Goal: Information Seeking & Learning: Learn about a topic

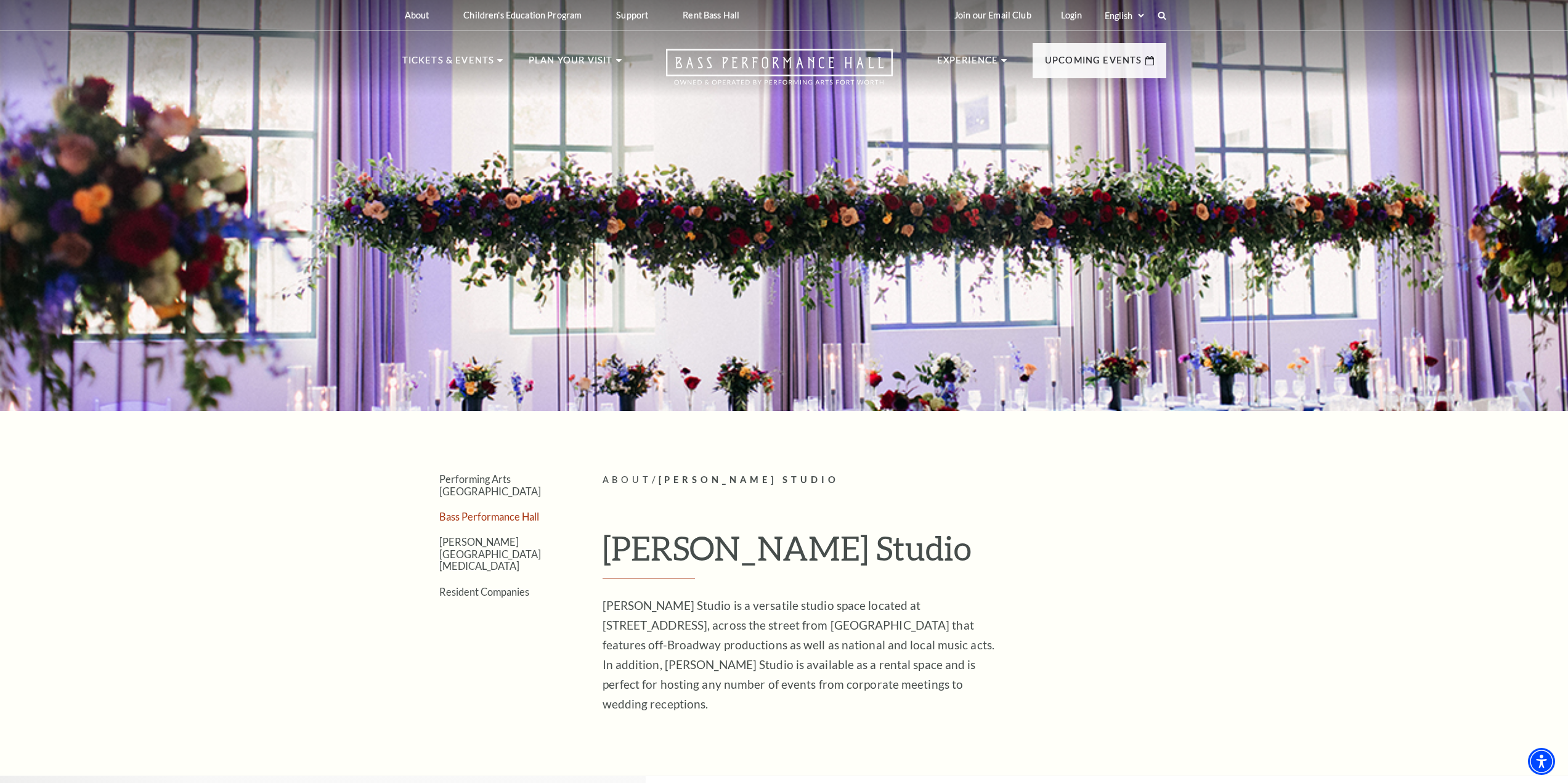
click at [519, 511] on link "Bass Performance Hall" at bounding box center [489, 517] width 100 height 12
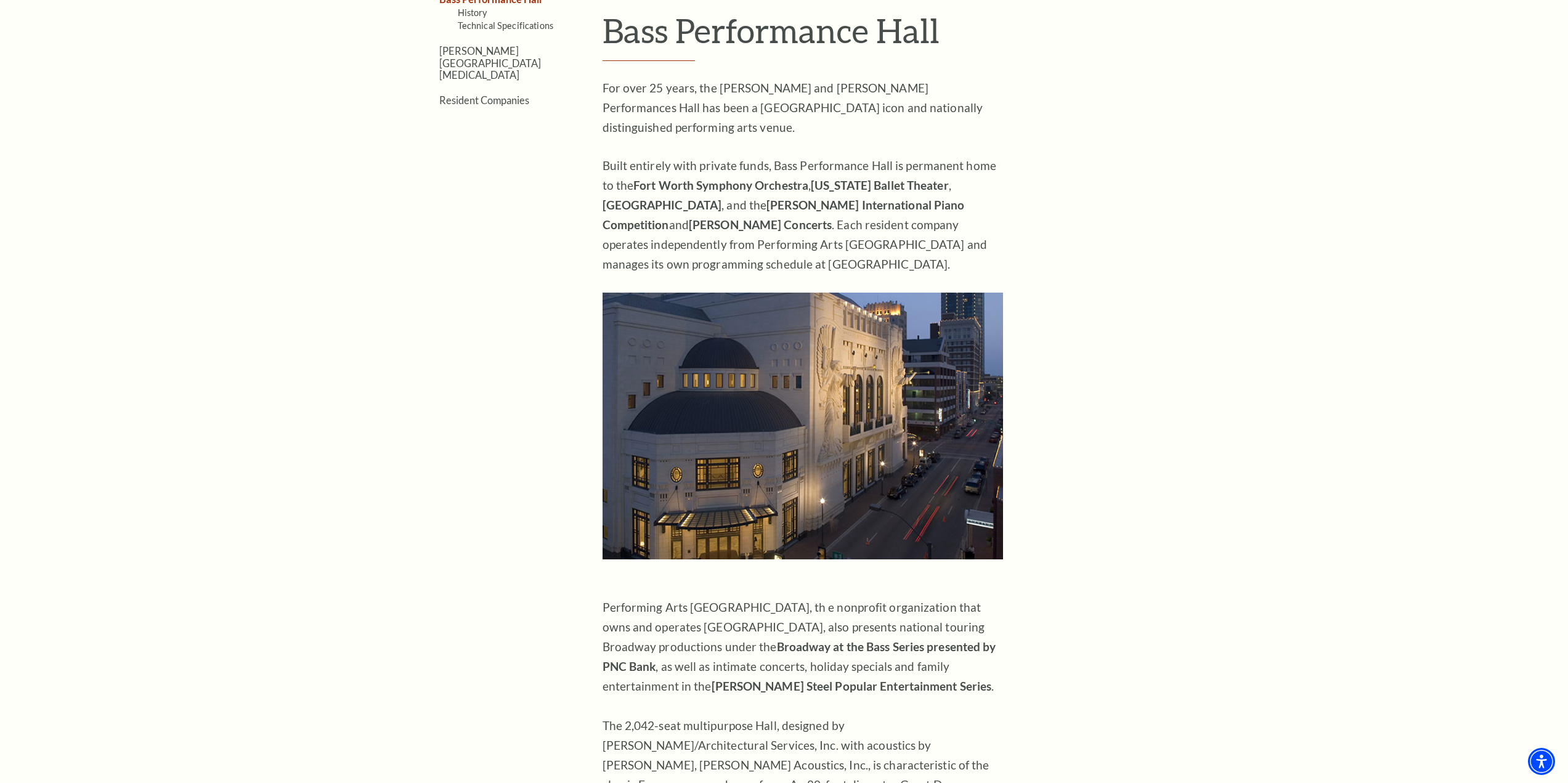
scroll to position [370, 0]
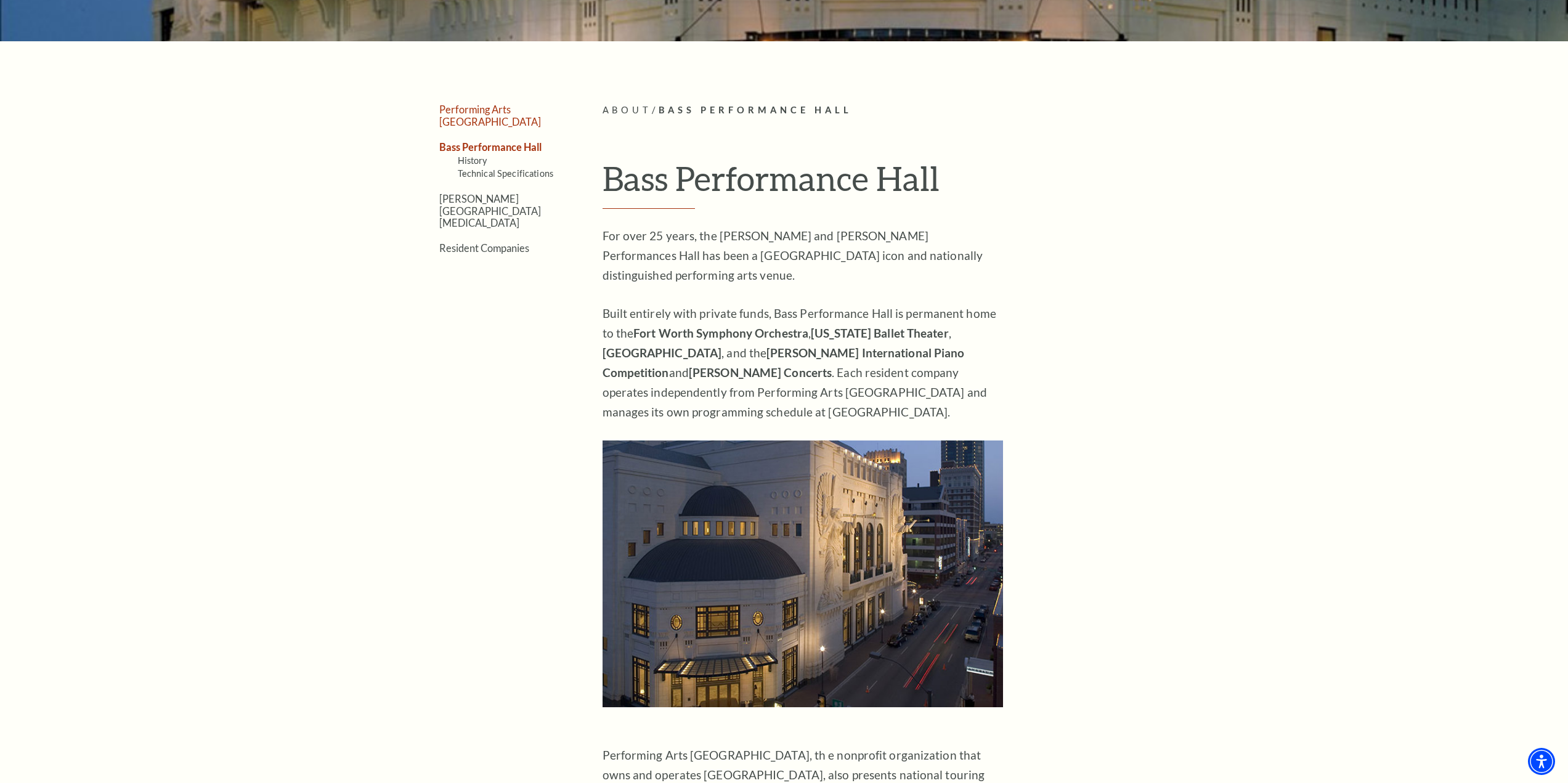
click at [472, 109] on link "Performing Arts [GEOGRAPHIC_DATA]" at bounding box center [490, 115] width 101 height 23
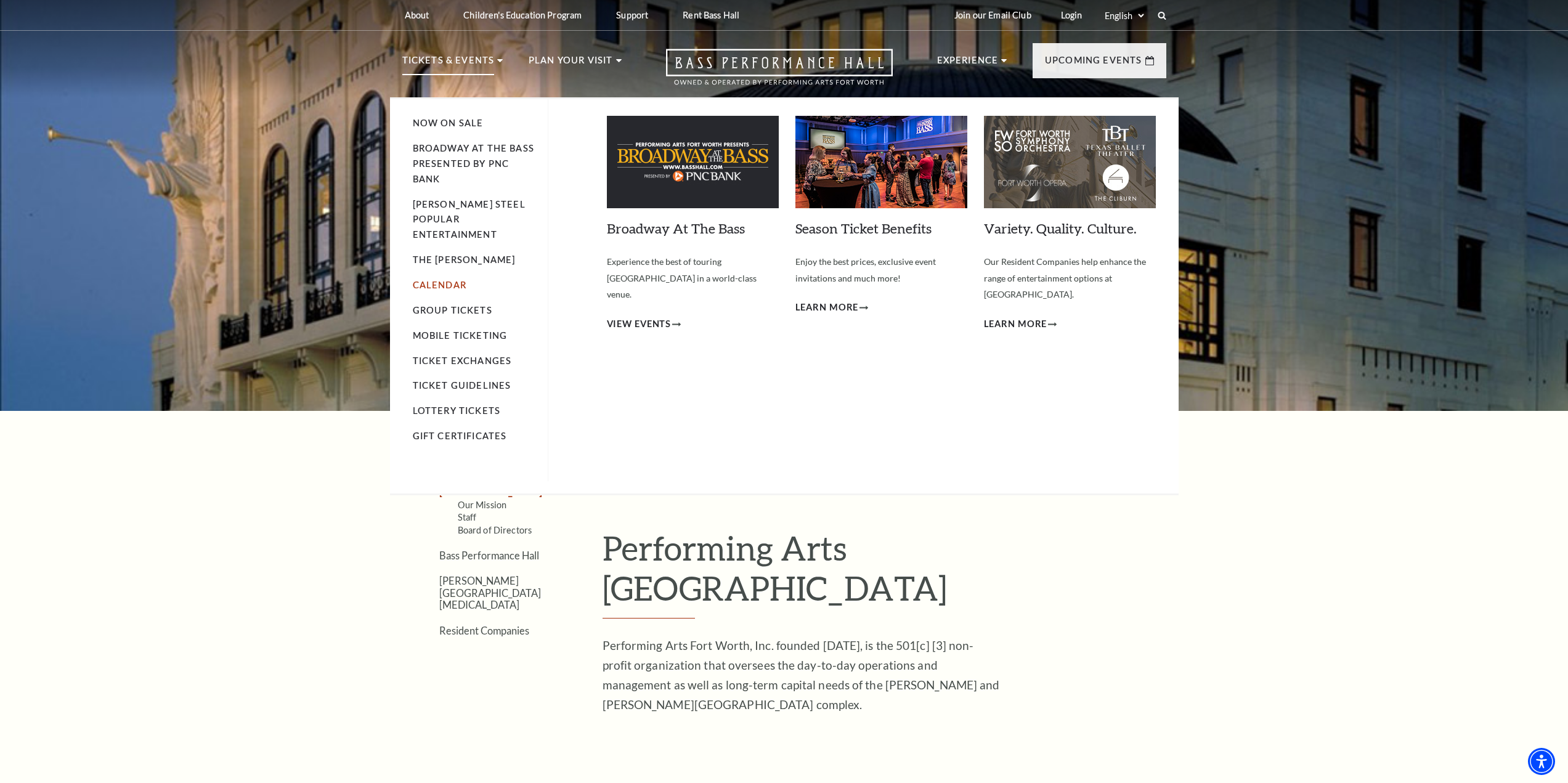
click at [431, 279] on link "Calendar" at bounding box center [439, 284] width 53 height 11
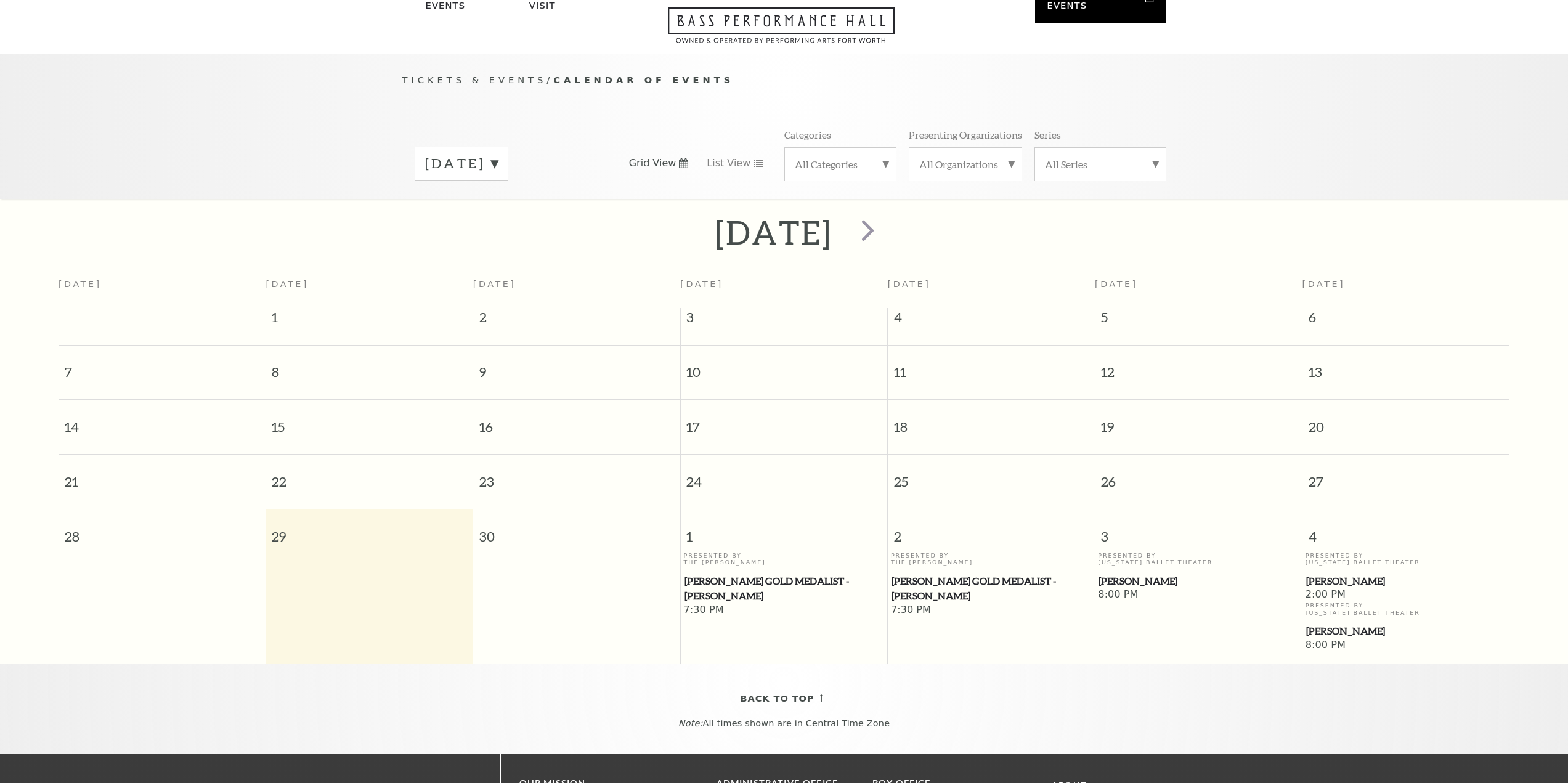
scroll to position [109, 0]
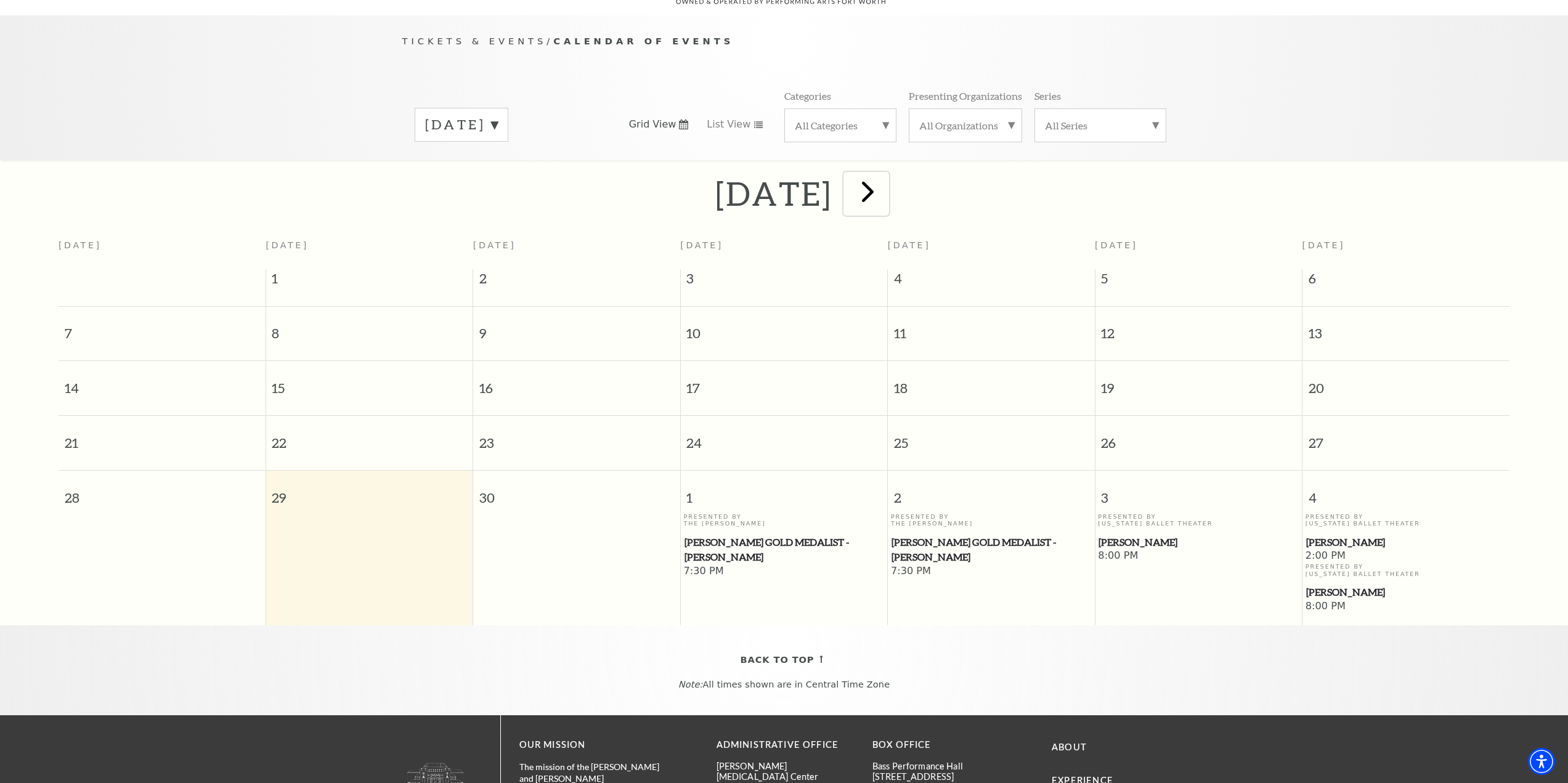
click at [885, 184] on span "next" at bounding box center [868, 191] width 35 height 35
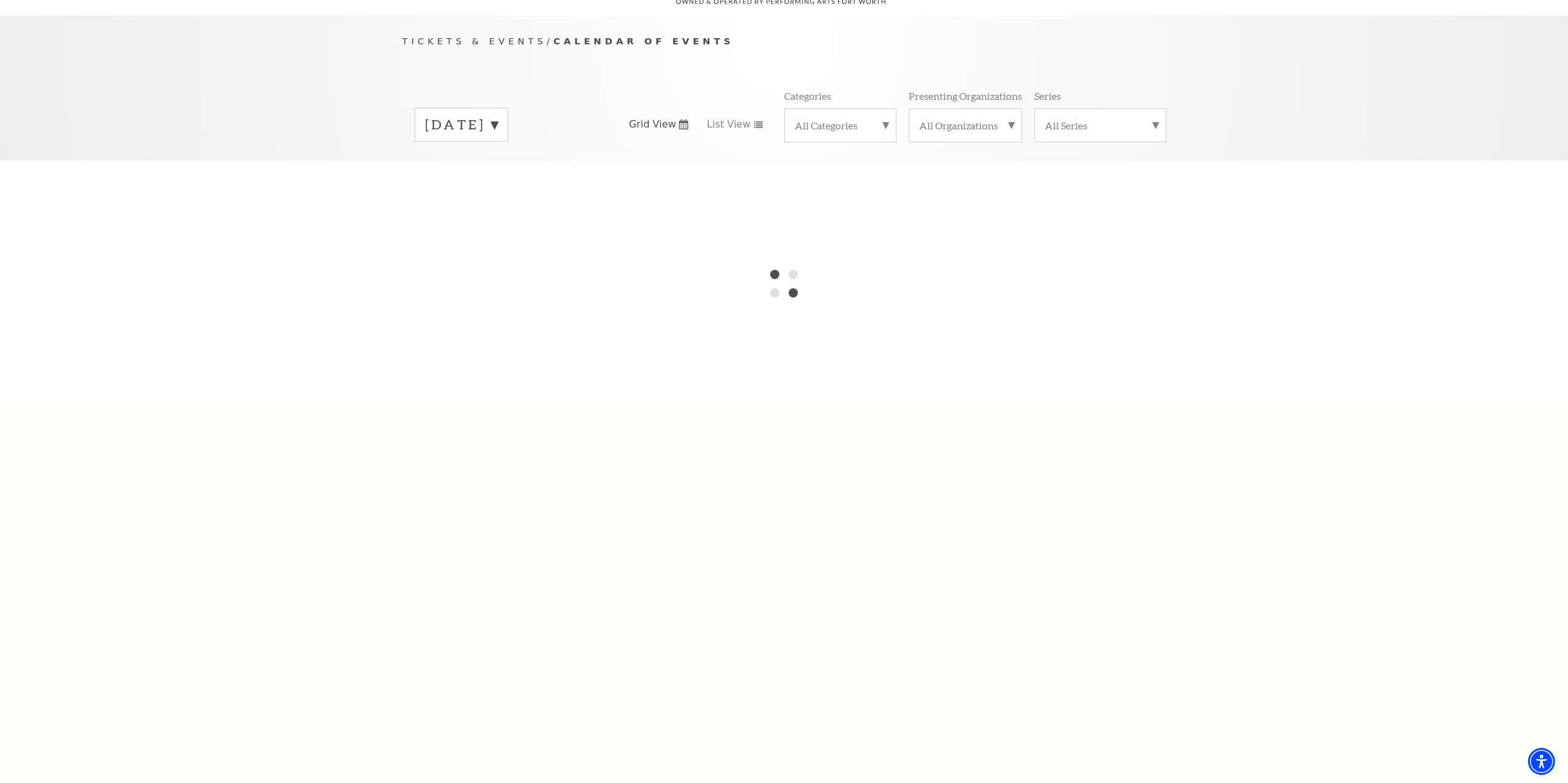
click at [498, 117] on label "[DATE]" at bounding box center [461, 125] width 72 height 19
click at [498, 137] on label "[DATE]" at bounding box center [461, 150] width 72 height 26
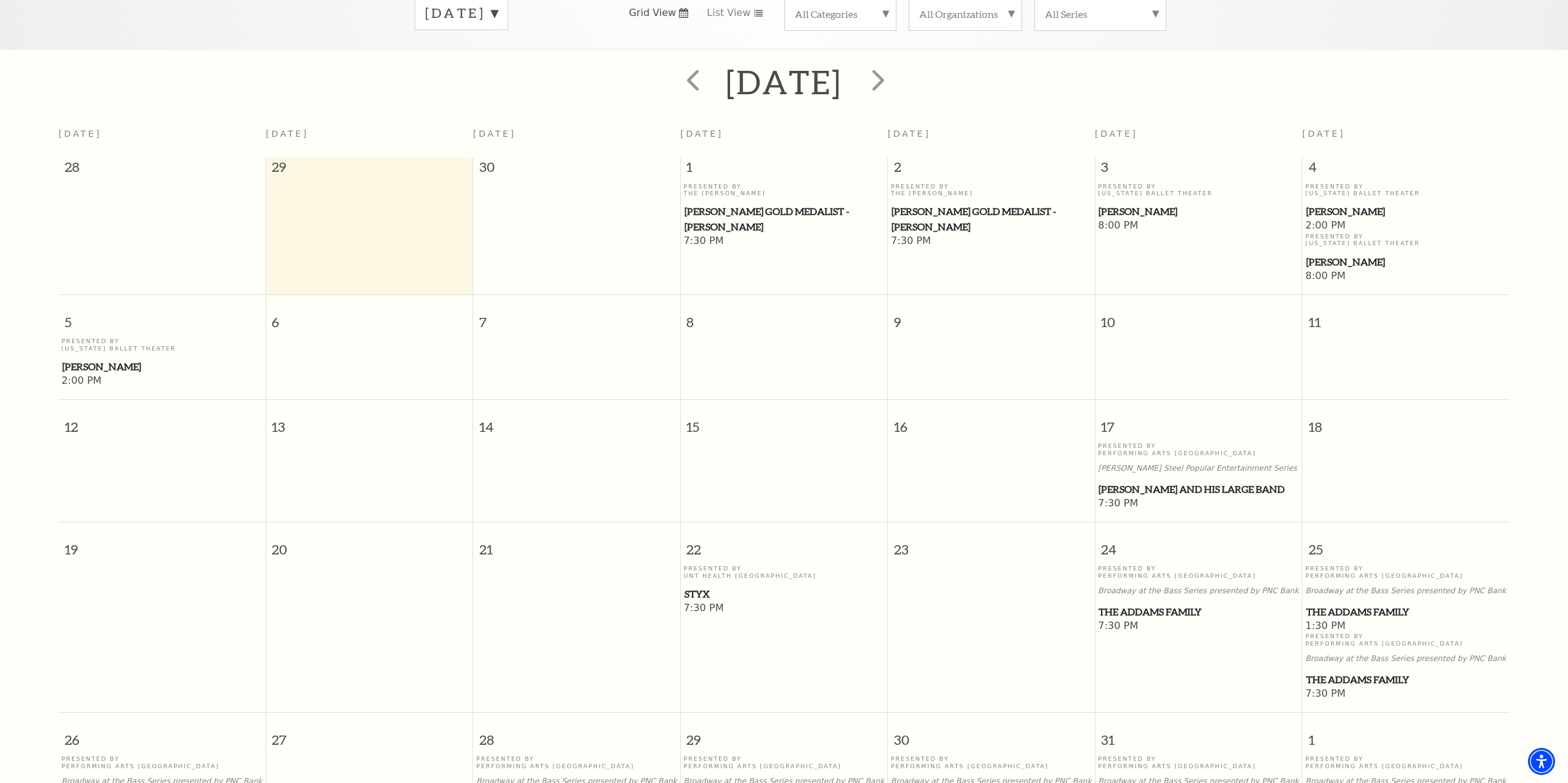
scroll to position [232, 0]
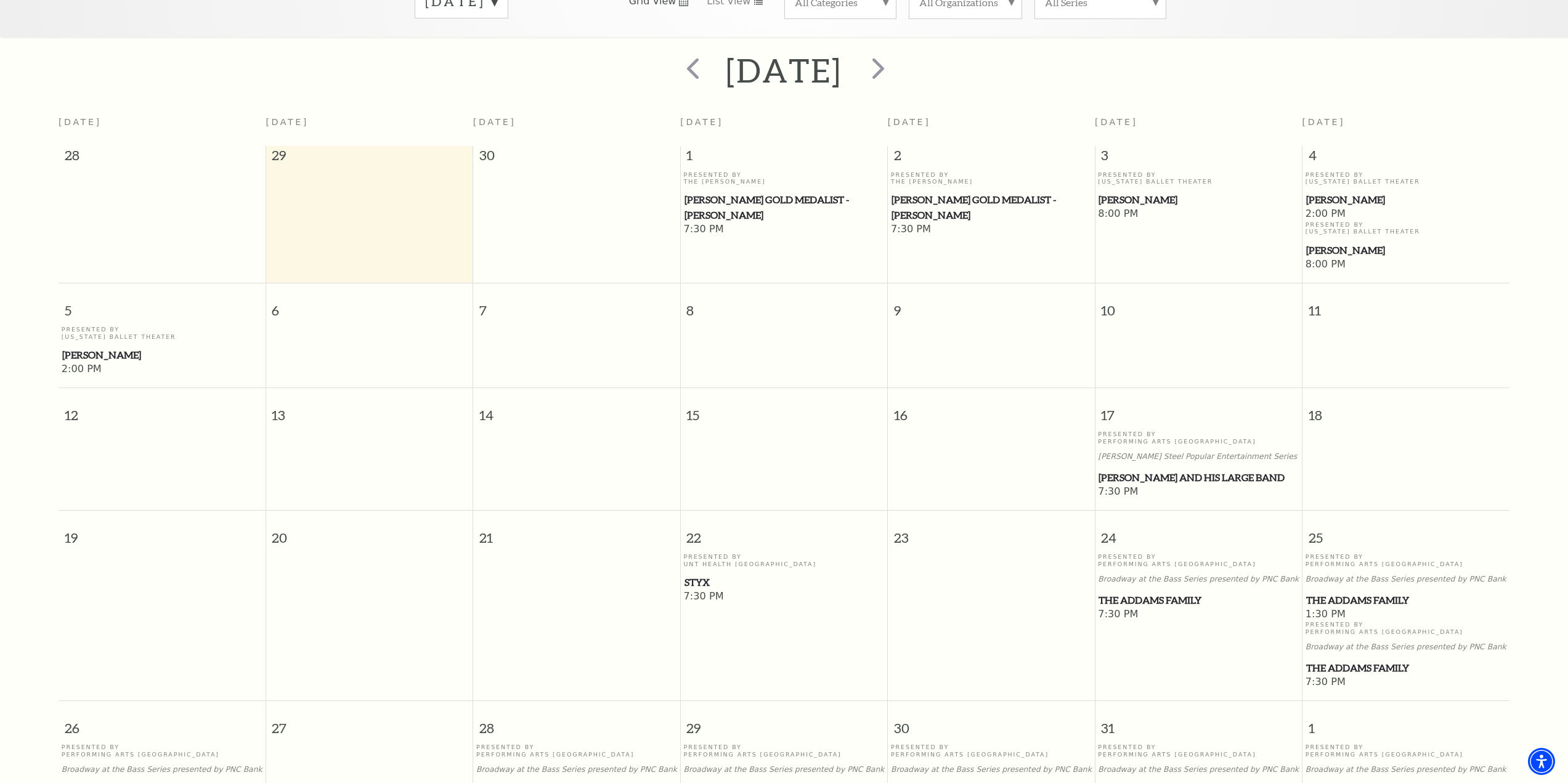
click at [1193, 470] on span "[PERSON_NAME] and his Large Band" at bounding box center [1198, 478] width 200 height 15
